Goal: Check status: Check status

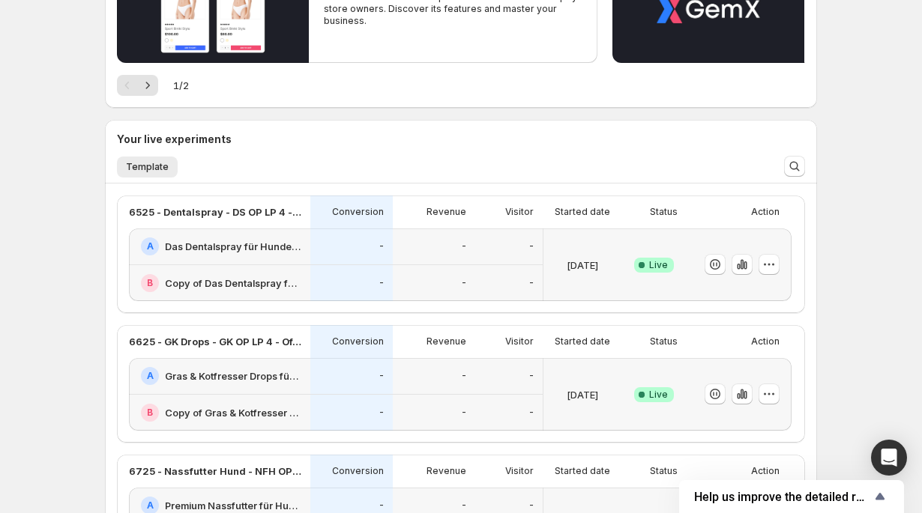
scroll to position [254, 0]
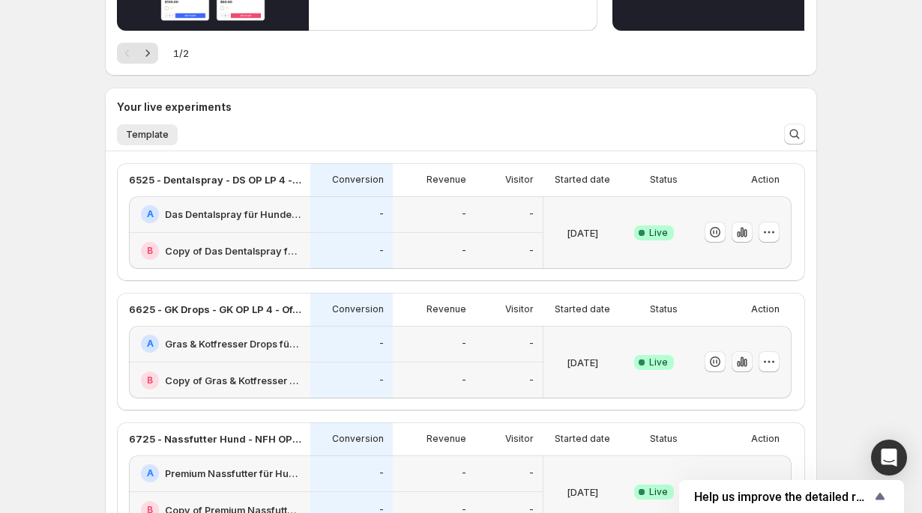
click at [744, 354] on button "button" at bounding box center [742, 362] width 21 height 21
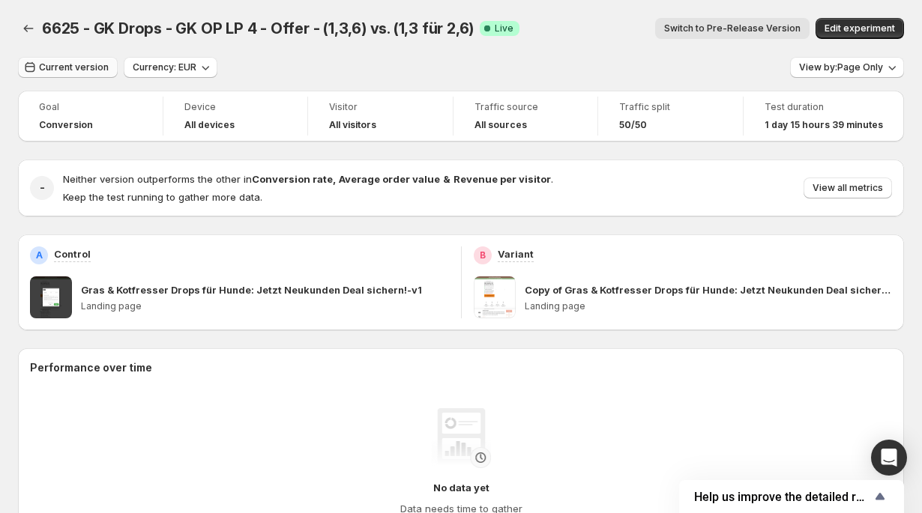
click at [94, 67] on span "Current version" at bounding box center [74, 67] width 70 height 12
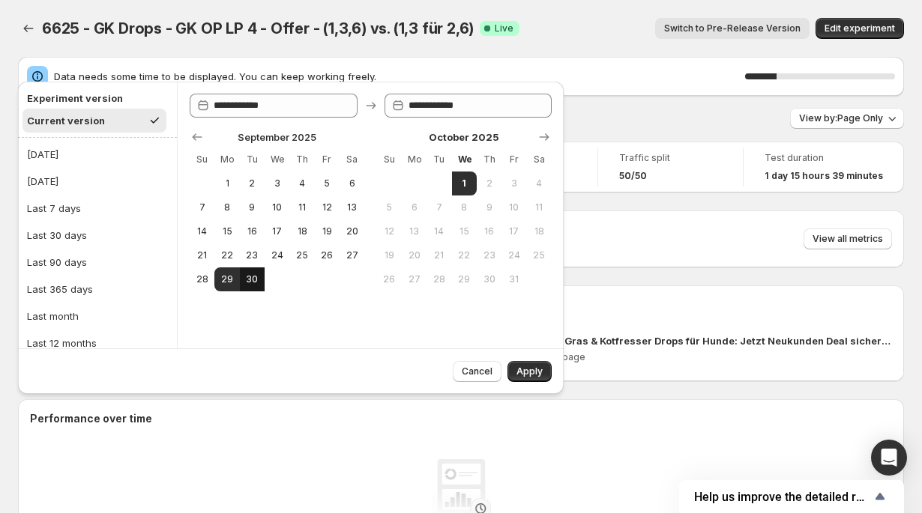
click at [256, 277] on span "30" at bounding box center [252, 280] width 13 height 12
type input "**********"
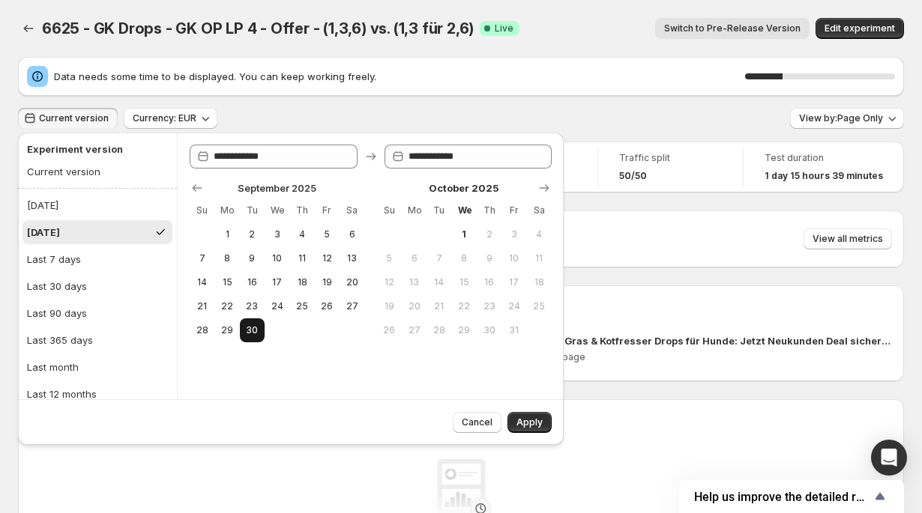
click at [253, 332] on span "30" at bounding box center [252, 331] width 13 height 12
click at [531, 424] on span "Apply" at bounding box center [529, 423] width 26 height 12
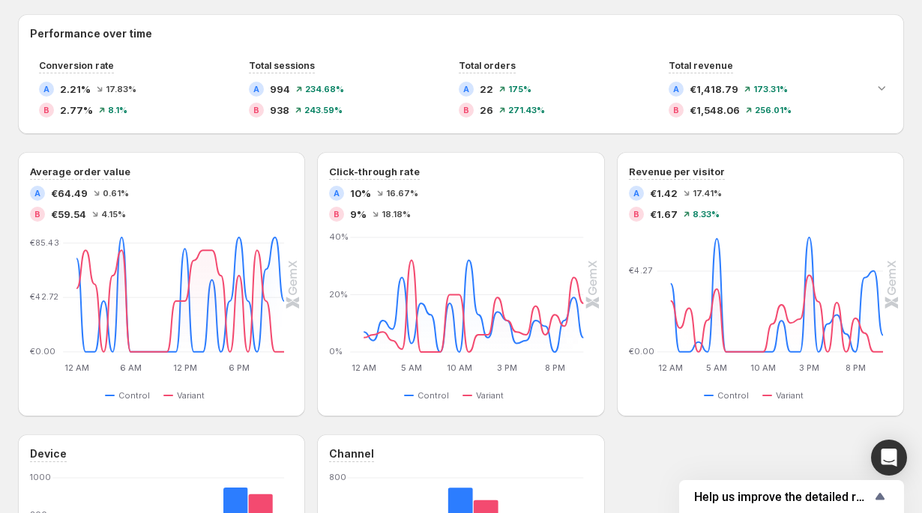
scroll to position [331, 0]
